Goal: Find specific page/section: Find specific page/section

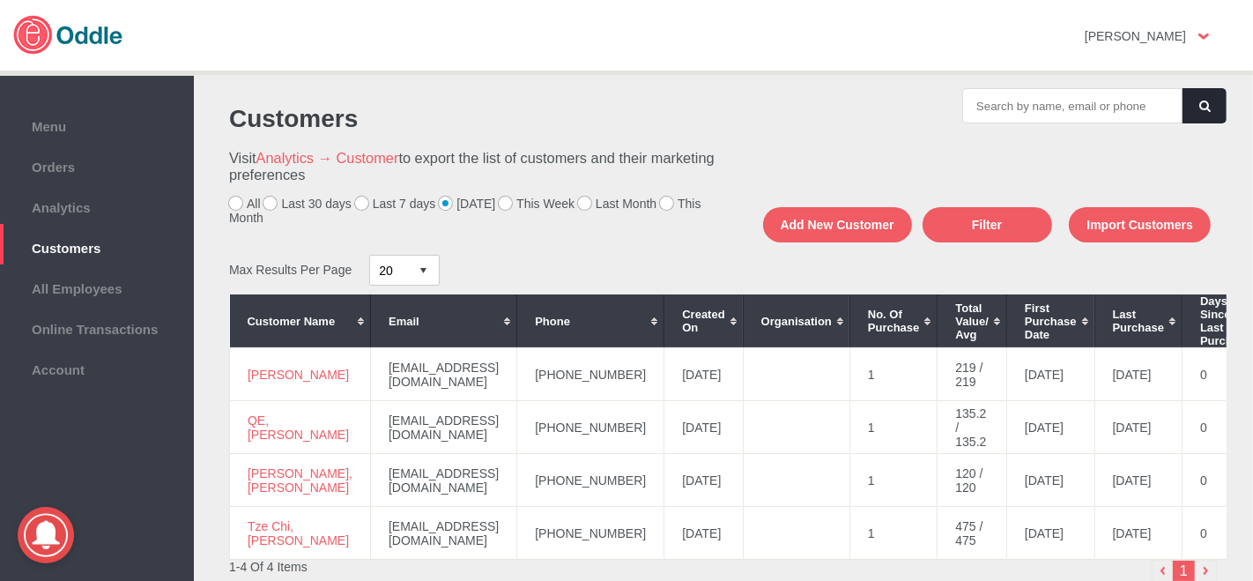
scroll to position [130, 0]
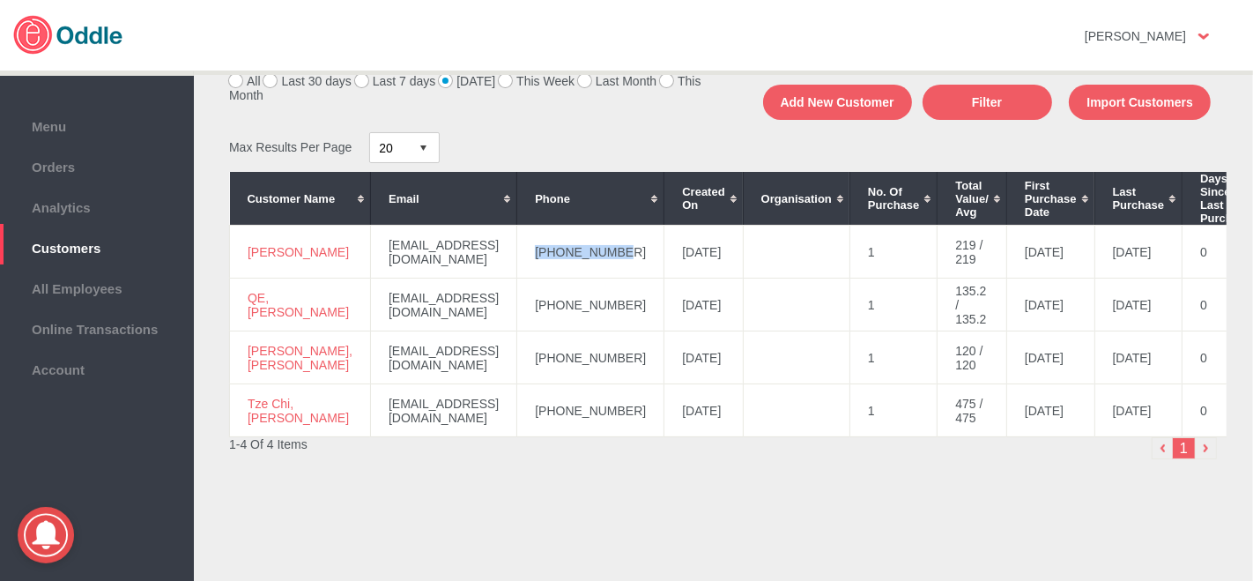
drag, startPoint x: 582, startPoint y: 248, endPoint x: 502, endPoint y: 259, distance: 80.1
click at [517, 259] on td "+60164670381" at bounding box center [590, 252] width 147 height 53
copy td "+60164670381"
drag, startPoint x: 315, startPoint y: 252, endPoint x: 249, endPoint y: 234, distance: 68.4
click at [236, 233] on td "Hayfa, Mohdzaini" at bounding box center [300, 252] width 141 height 53
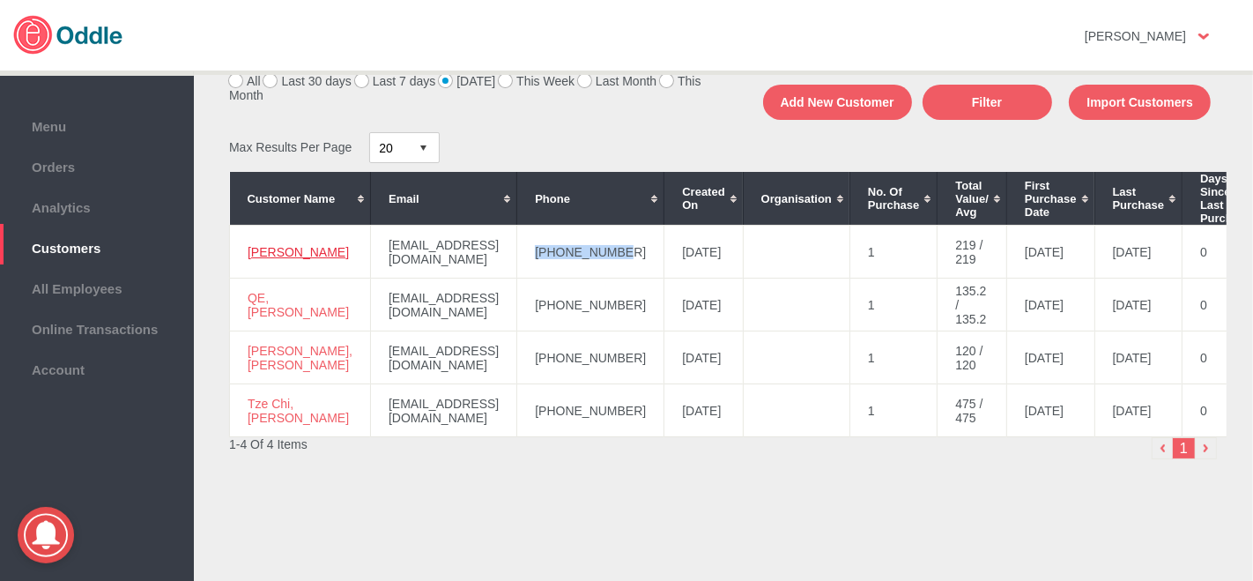
copy link "Hayfa, Mohdzaini"
drag, startPoint x: 567, startPoint y: 302, endPoint x: 495, endPoint y: 308, distance: 71.7
click at [517, 309] on td "+60192738831" at bounding box center [590, 304] width 147 height 53
copy td "+60192738831"
drag, startPoint x: 296, startPoint y: 301, endPoint x: 249, endPoint y: 308, distance: 48.1
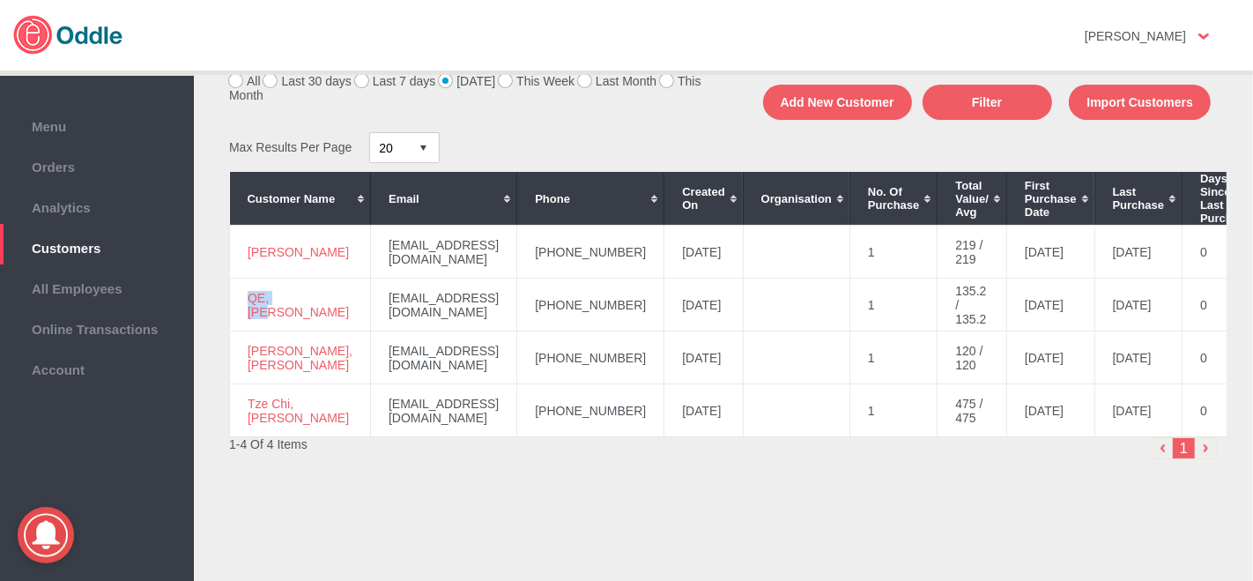
click at [249, 308] on td "QE, Lim" at bounding box center [300, 304] width 141 height 53
copy link "QE, Lim"
drag, startPoint x: 567, startPoint y: 362, endPoint x: 508, endPoint y: 354, distance: 59.6
click at [517, 374] on td "+60162981619" at bounding box center [590, 357] width 147 height 53
copy td "+60162981619"
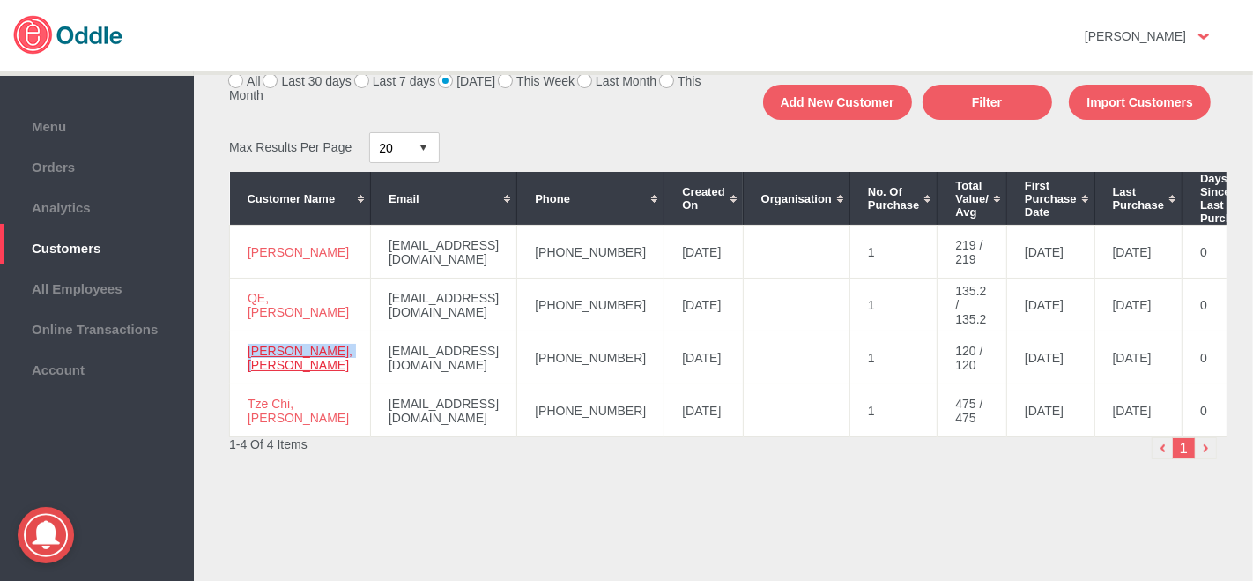
drag, startPoint x: 292, startPoint y: 361, endPoint x: 254, endPoint y: 335, distance: 46.2
click at [247, 336] on td "Siew Ling, Cheng" at bounding box center [300, 357] width 141 height 53
copy link "Siew Ling, Cheng"
drag, startPoint x: 289, startPoint y: 408, endPoint x: 241, endPoint y: 397, distance: 49.6
click at [241, 397] on td "Tze Chi, Chieng" at bounding box center [300, 410] width 141 height 53
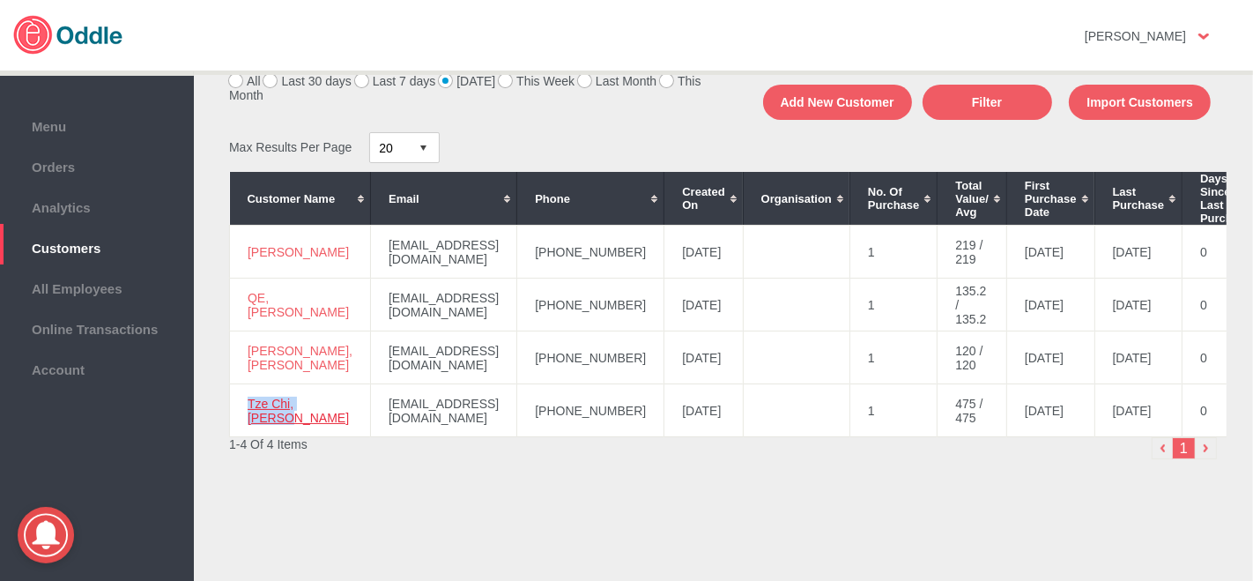
copy link "Tze Chi, Chieng"
drag, startPoint x: 594, startPoint y: 401, endPoint x: 505, endPoint y: 405, distance: 89.1
click at [517, 406] on td "+601117733123" at bounding box center [590, 410] width 147 height 53
click at [517, 444] on div "1-4 Of 4 Items" at bounding box center [476, 444] width 494 height 14
drag, startPoint x: 591, startPoint y: 404, endPoint x: 499, endPoint y: 408, distance: 92.6
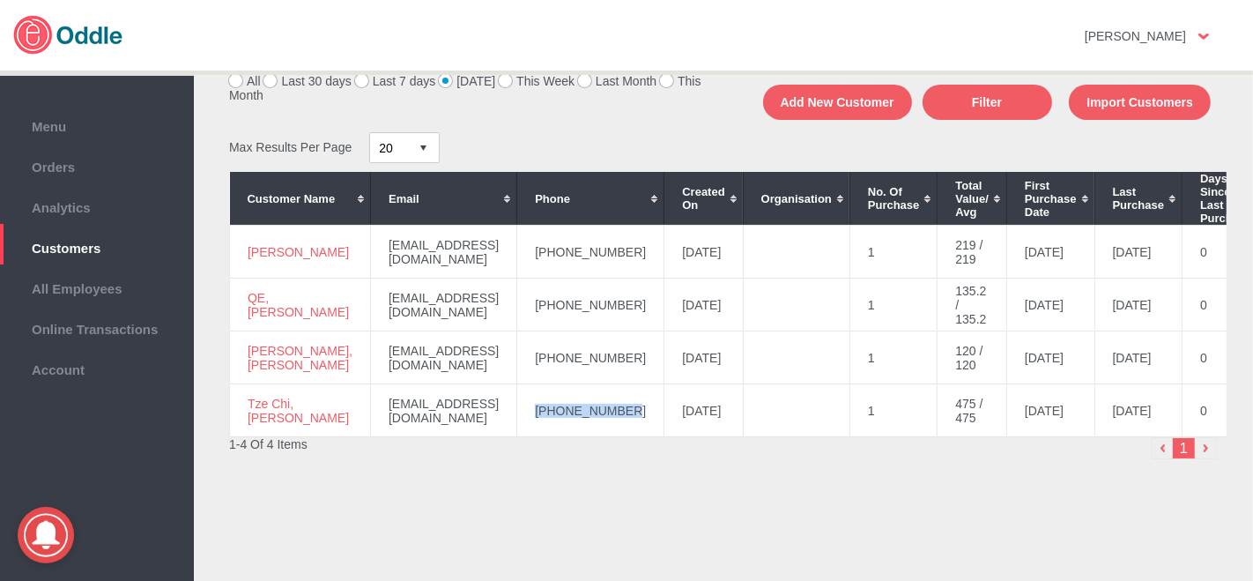
click at [517, 408] on td "+601117733123" at bounding box center [590, 410] width 147 height 53
copy td "+601117733123"
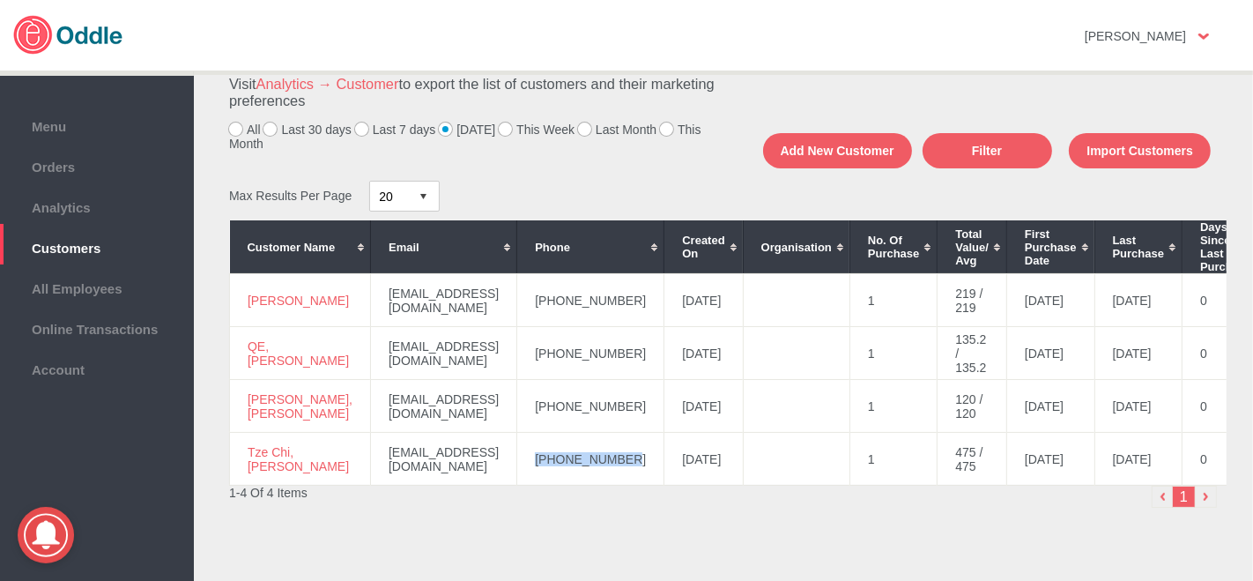
scroll to position [0, 0]
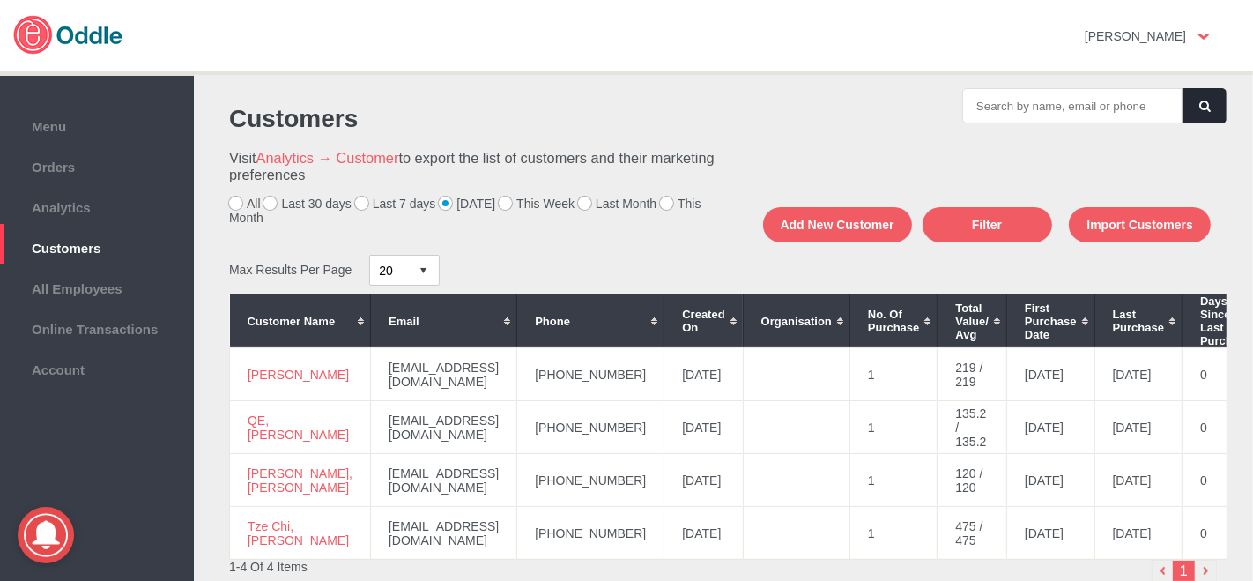
click at [363, 204] on label "Last 7 days" at bounding box center [395, 204] width 81 height 14
click at [0, 0] on input "Last 7 days" at bounding box center [0, 0] width 0 height 0
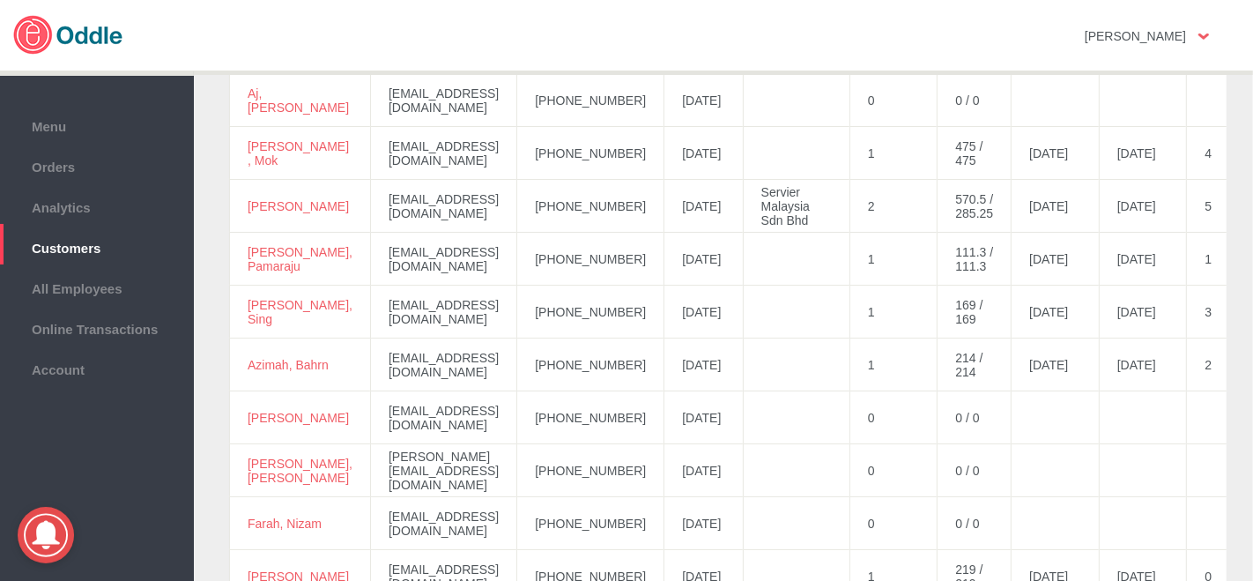
scroll to position [293, 0]
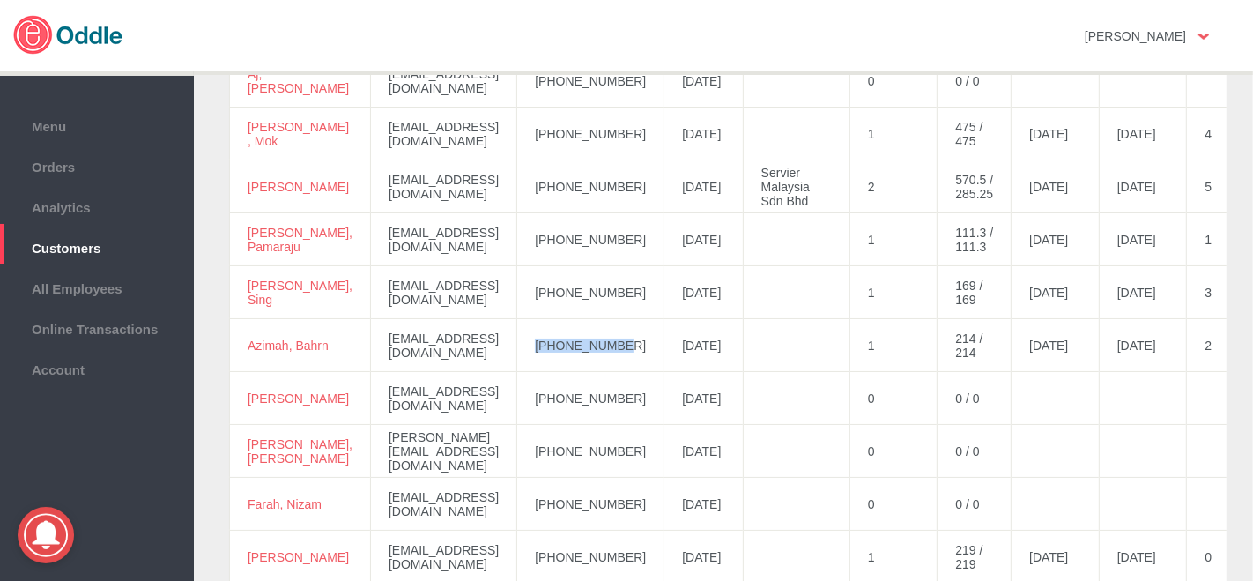
drag, startPoint x: 647, startPoint y: 342, endPoint x: 548, endPoint y: 347, distance: 98.8
click at [548, 347] on td "+60173327269" at bounding box center [590, 345] width 147 height 53
copy td "+60173327269"
drag, startPoint x: 290, startPoint y: 353, endPoint x: 234, endPoint y: 330, distance: 60.6
click at [234, 330] on td "Azimah, Bahrn" at bounding box center [300, 345] width 141 height 53
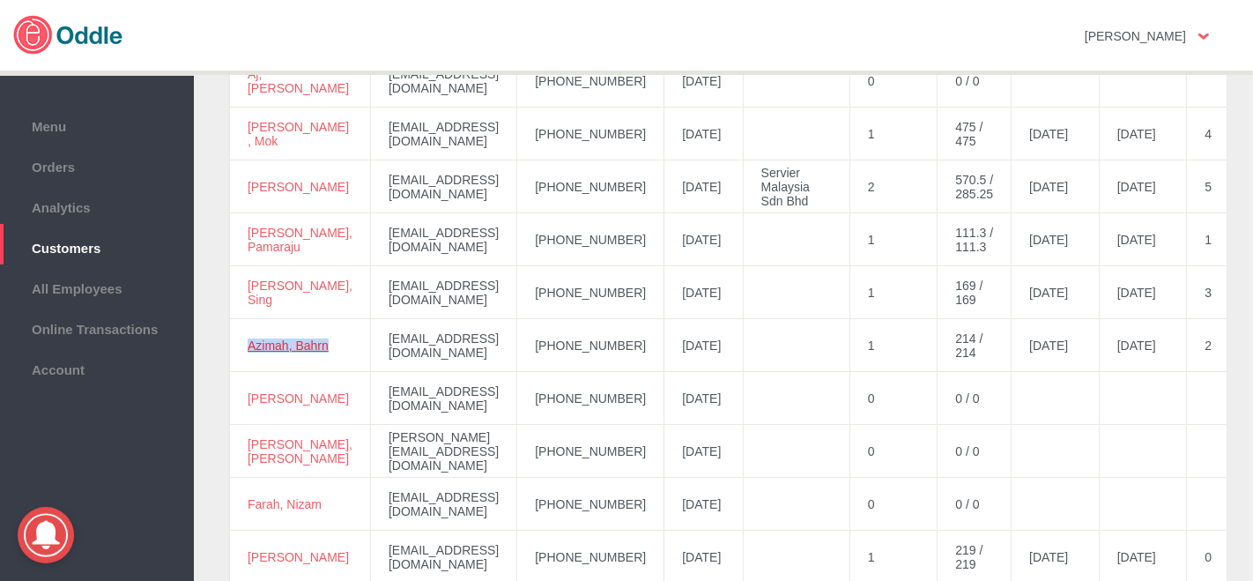
copy link "Azimah, Bahrn"
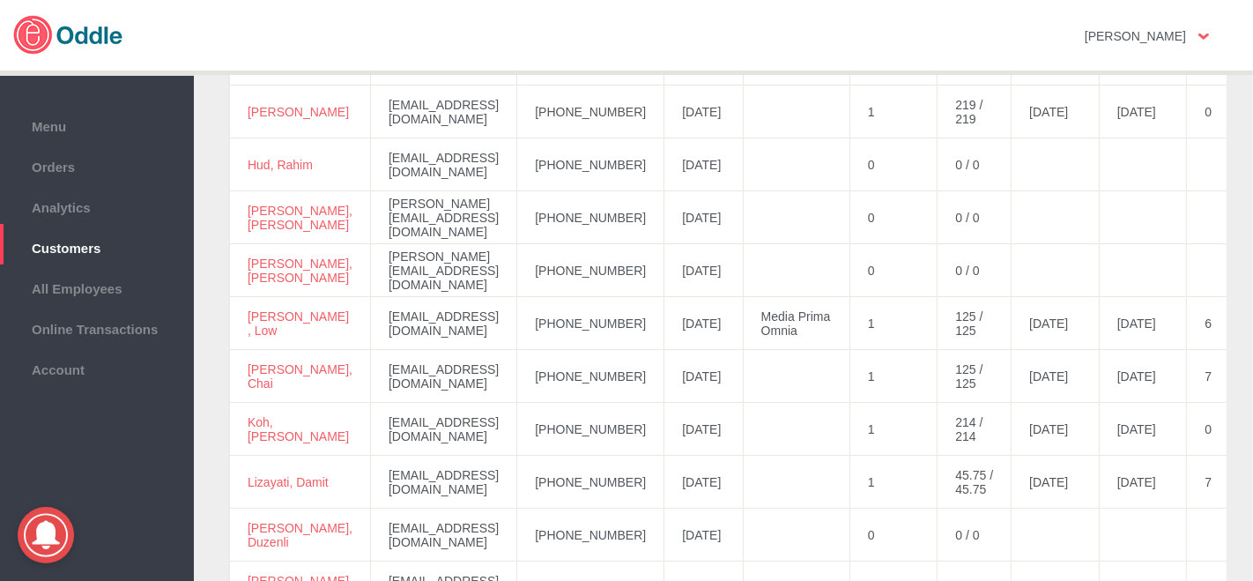
scroll to position [783, 0]
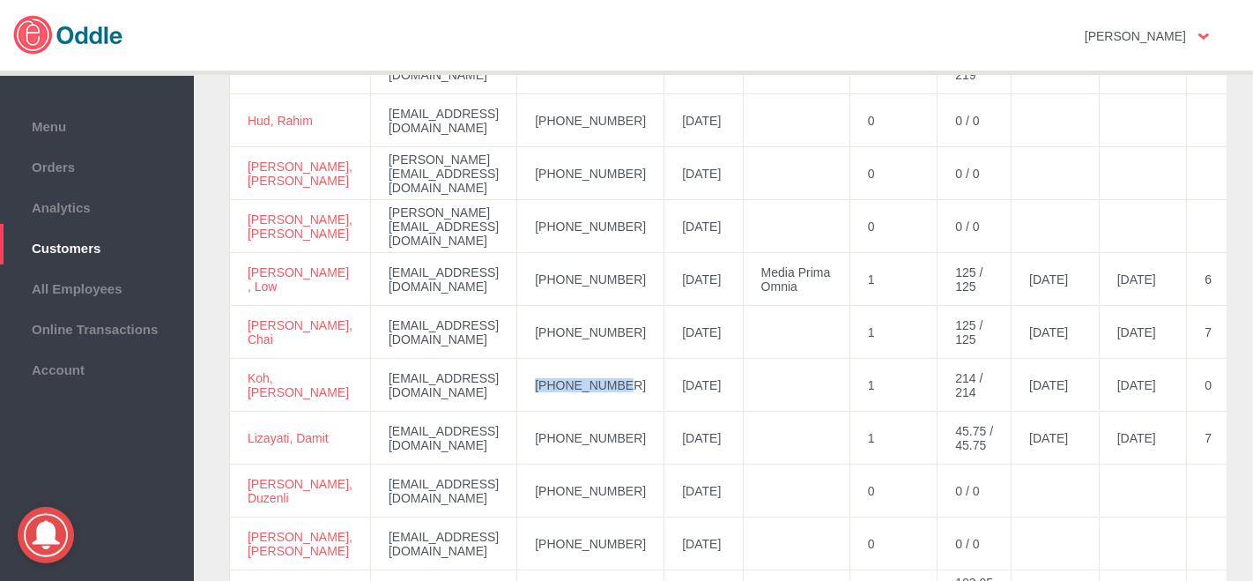
drag, startPoint x: 642, startPoint y: 381, endPoint x: 553, endPoint y: 389, distance: 89.4
click at [538, 391] on td "+60124646003" at bounding box center [590, 385] width 147 height 53
drag, startPoint x: 301, startPoint y: 391, endPoint x: 247, endPoint y: 374, distance: 57.4
click at [247, 374] on td "Koh, Swee Yee" at bounding box center [300, 385] width 141 height 53
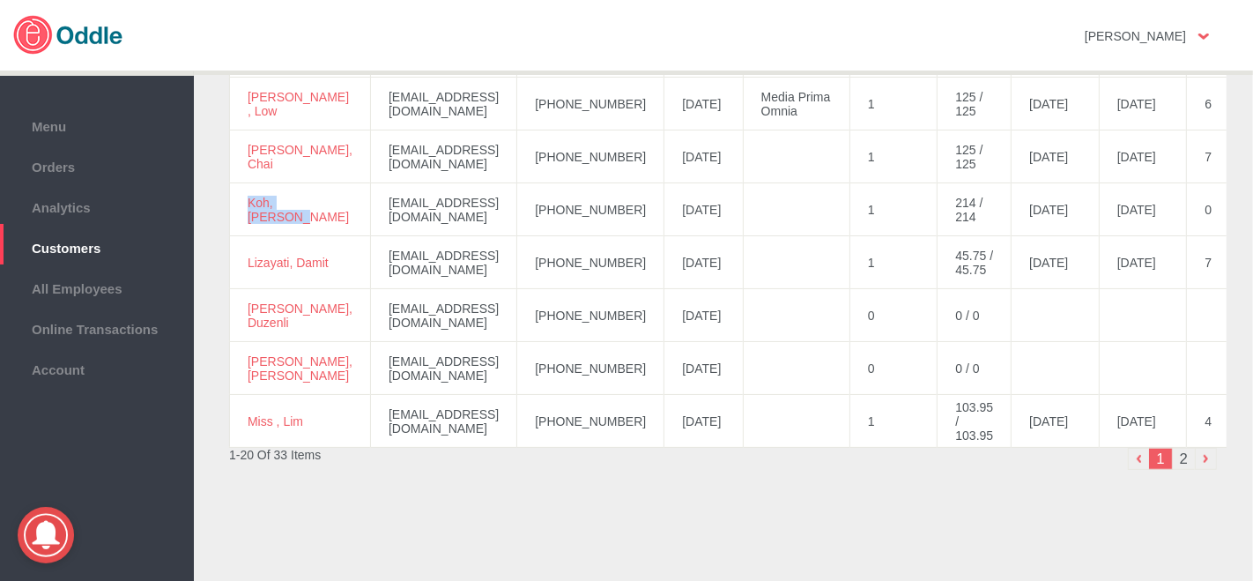
scroll to position [976, 0]
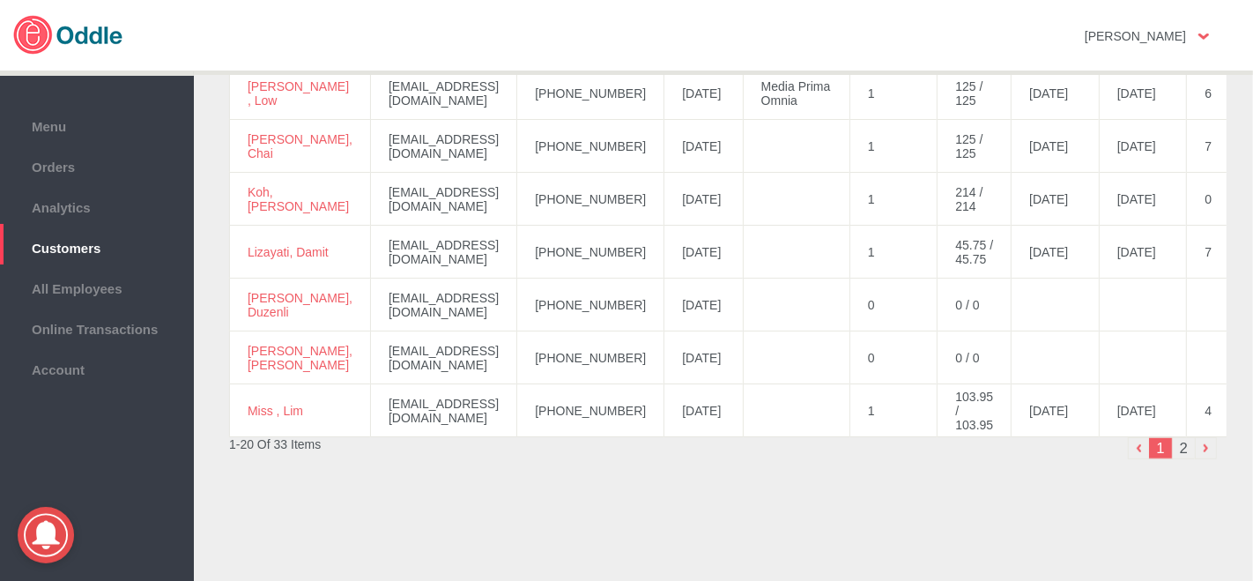
click at [1179, 444] on li "2" at bounding box center [1184, 448] width 22 height 22
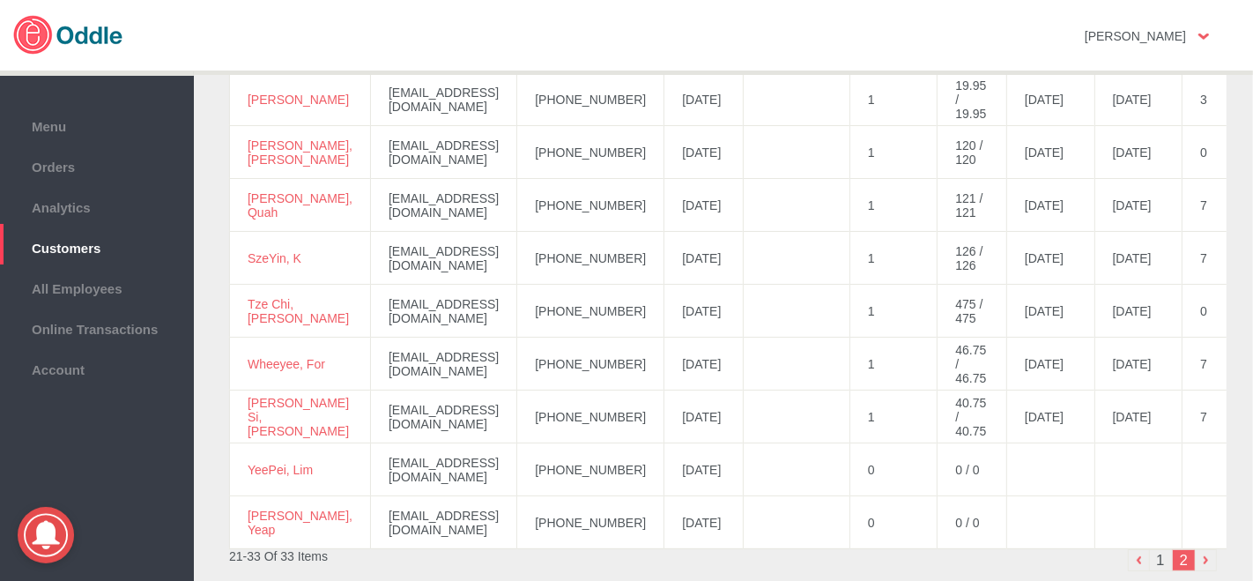
scroll to position [508, 0]
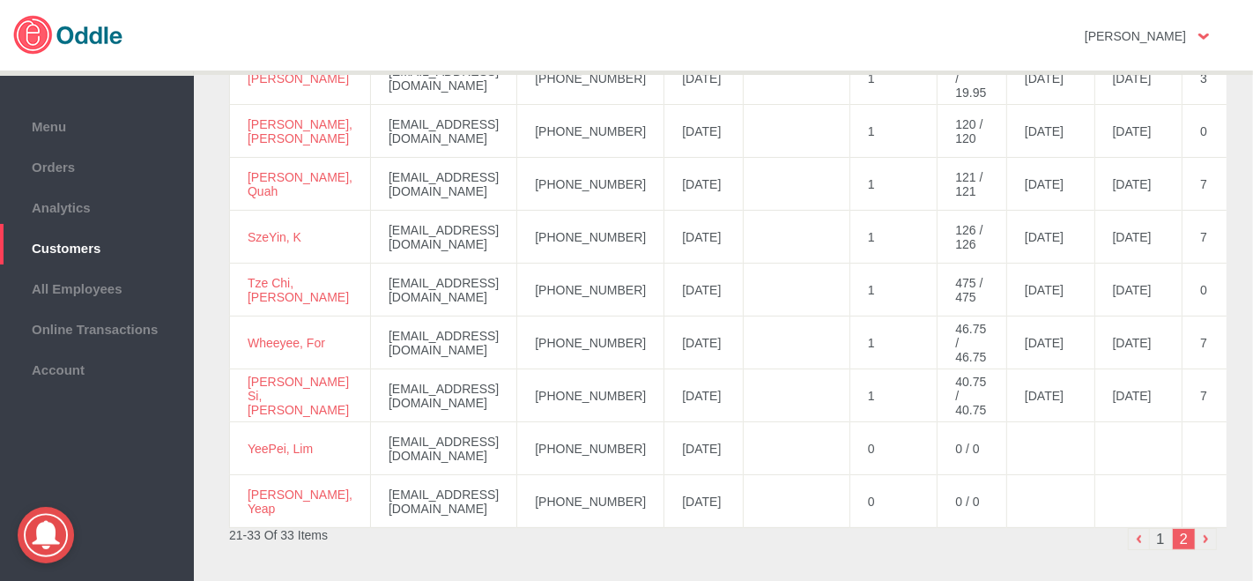
click at [1155, 538] on li "1" at bounding box center [1160, 539] width 23 height 22
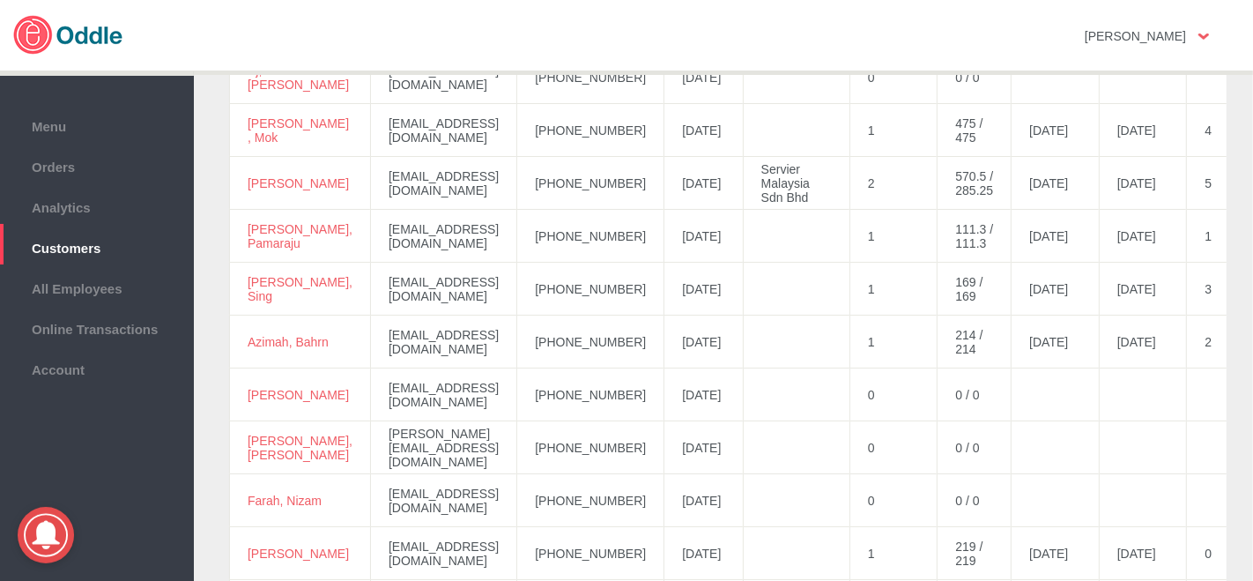
scroll to position [213, 0]
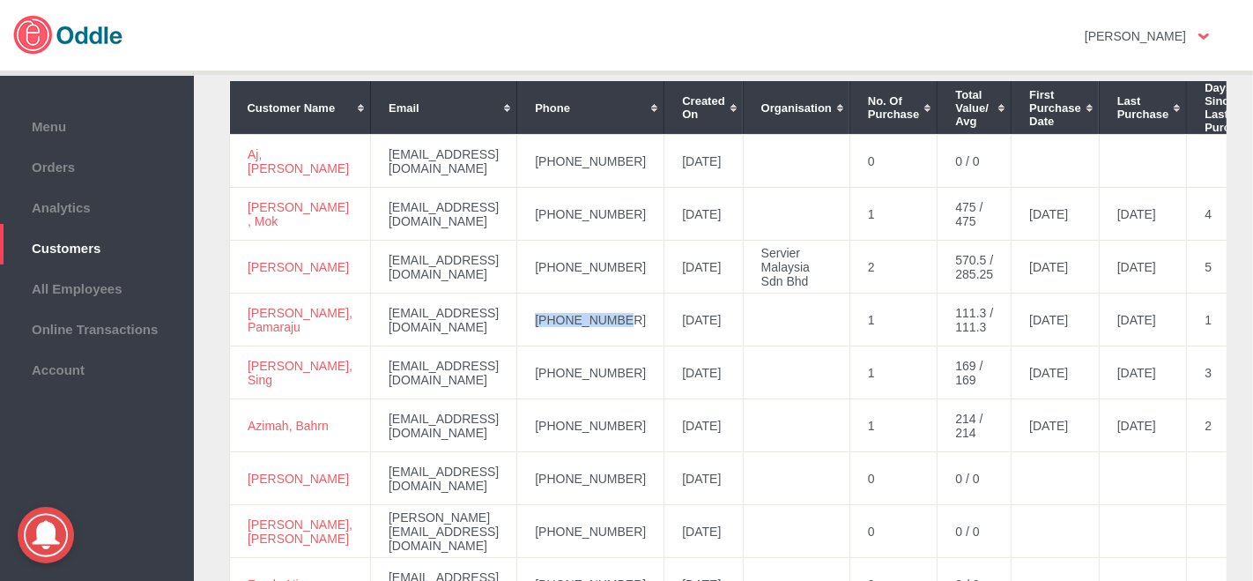
drag, startPoint x: 633, startPoint y: 318, endPoint x: 559, endPoint y: 318, distance: 74.0
click at [552, 321] on td "+60149198539" at bounding box center [590, 319] width 147 height 53
drag, startPoint x: 311, startPoint y: 329, endPoint x: 266, endPoint y: 317, distance: 46.4
click at [243, 306] on td "Anirudh, Pamaraju" at bounding box center [300, 319] width 141 height 53
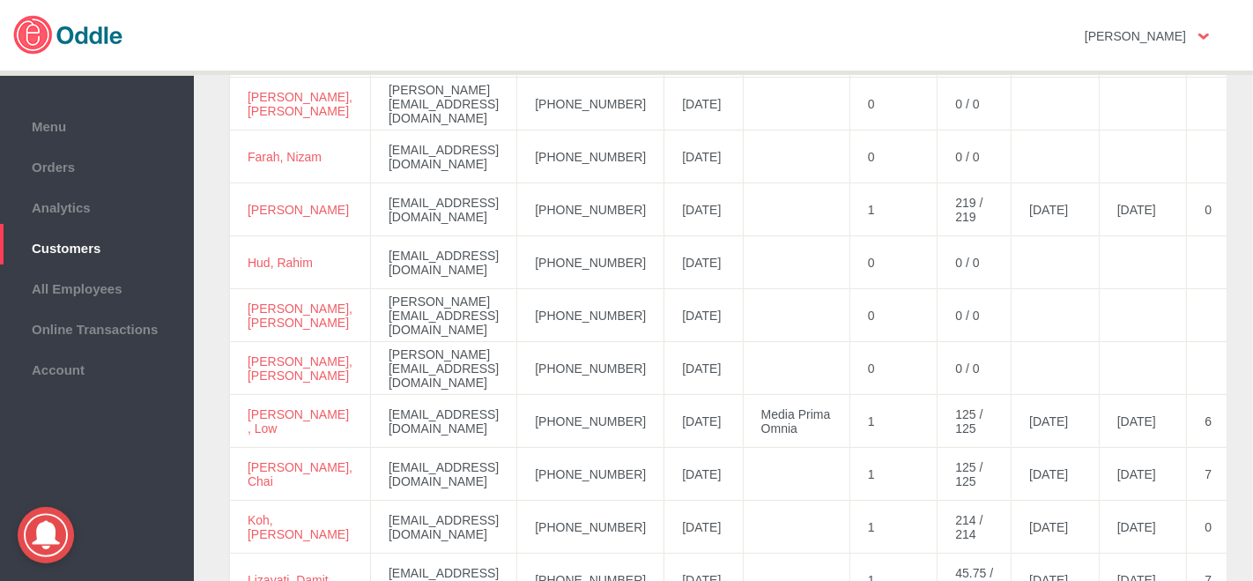
scroll to position [410, 0]
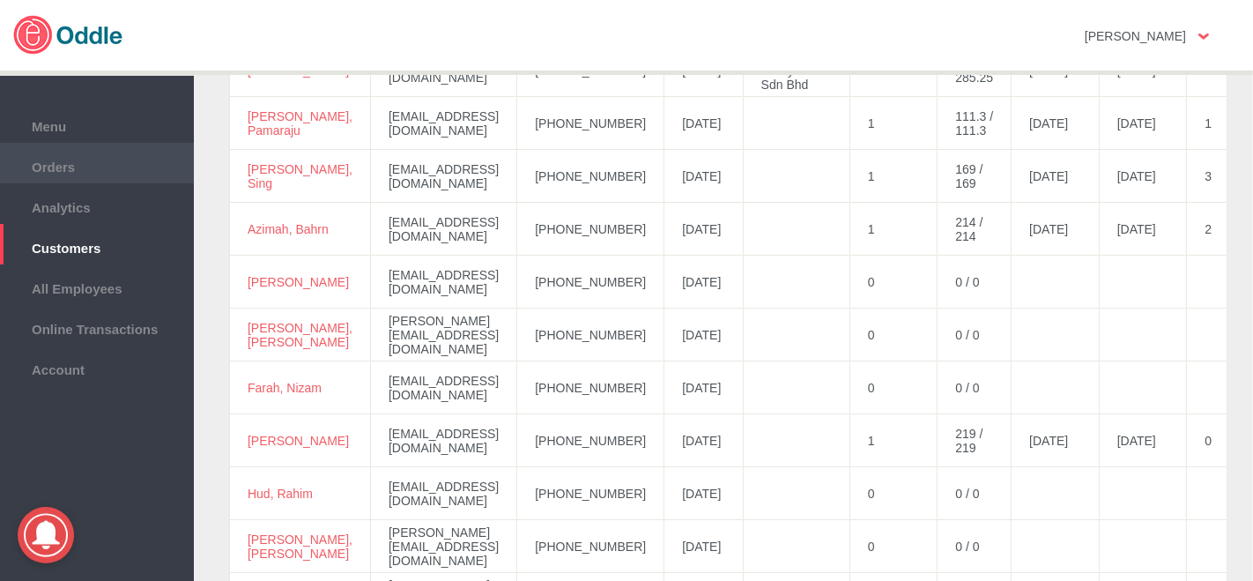
click at [135, 165] on span "Orders" at bounding box center [97, 164] width 176 height 19
